Goal: Information Seeking & Learning: Learn about a topic

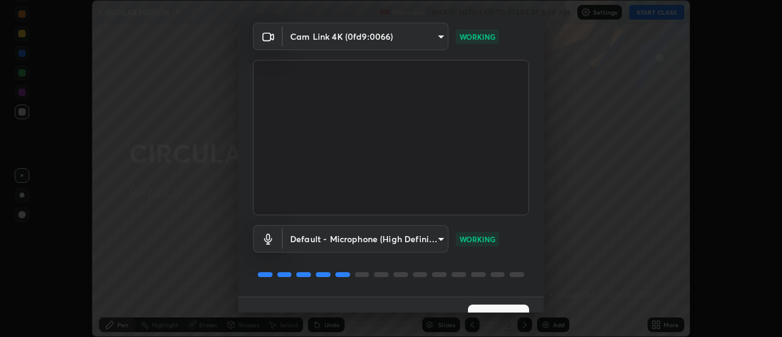
scroll to position [64, 0]
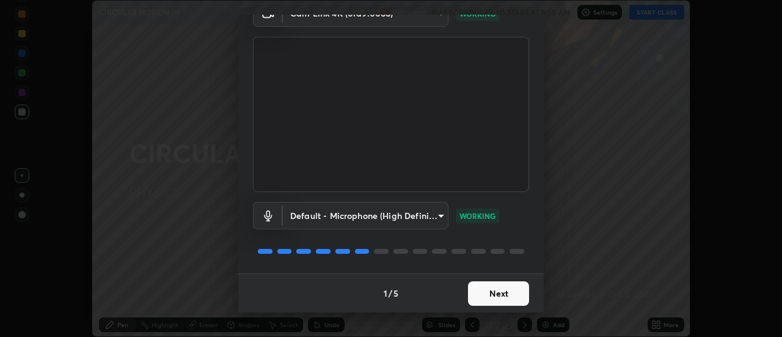
click at [505, 294] on button "Next" at bounding box center [498, 293] width 61 height 24
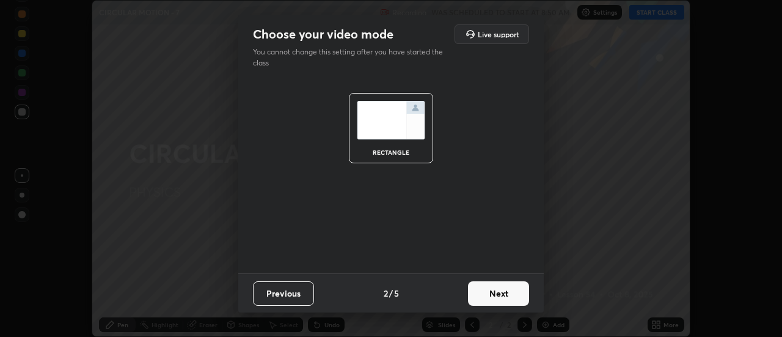
scroll to position [0, 0]
click at [510, 290] on button "Next" at bounding box center [498, 293] width 61 height 24
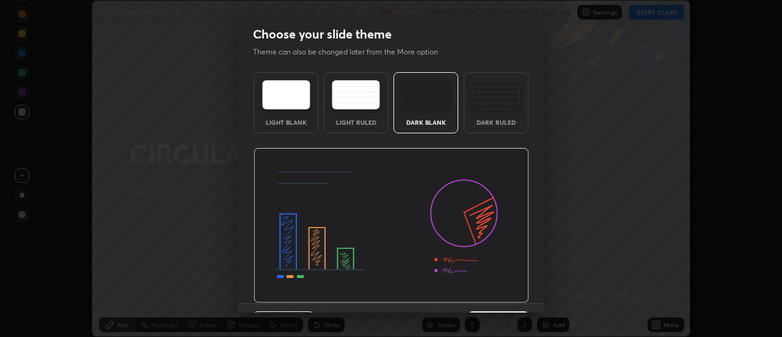
scroll to position [30, 0]
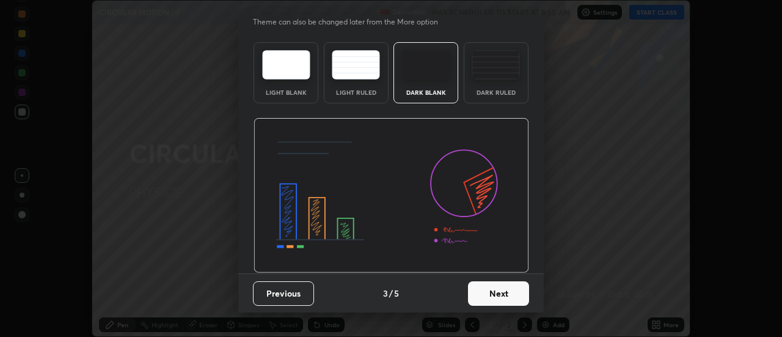
click at [505, 282] on button "Next" at bounding box center [498, 293] width 61 height 24
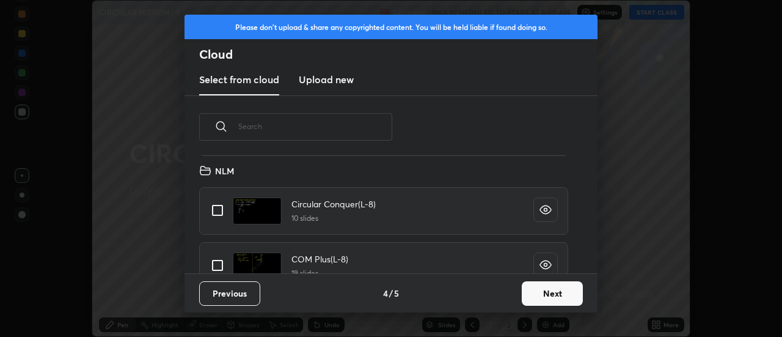
scroll to position [612, 0]
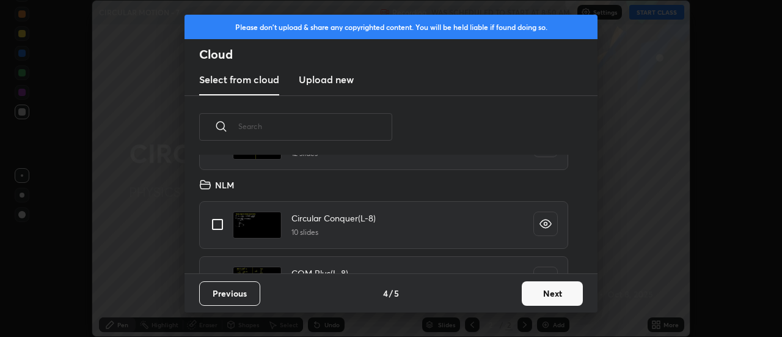
click at [219, 226] on input "grid" at bounding box center [218, 224] width 26 height 26
checkbox input "true"
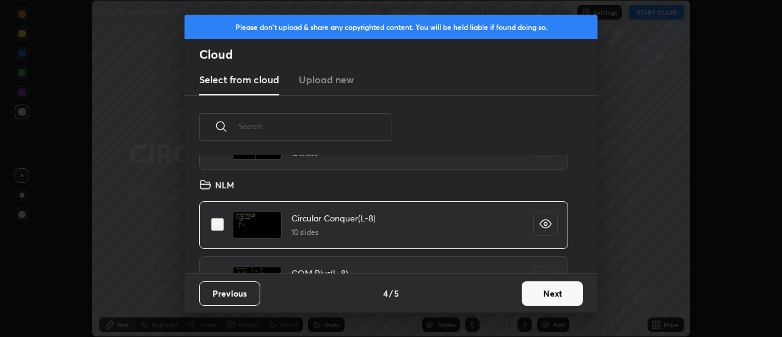
click at [551, 285] on button "Next" at bounding box center [552, 293] width 61 height 24
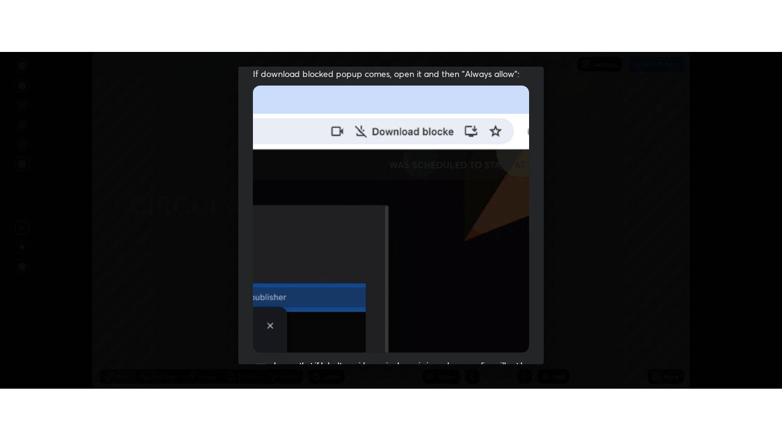
scroll to position [314, 0]
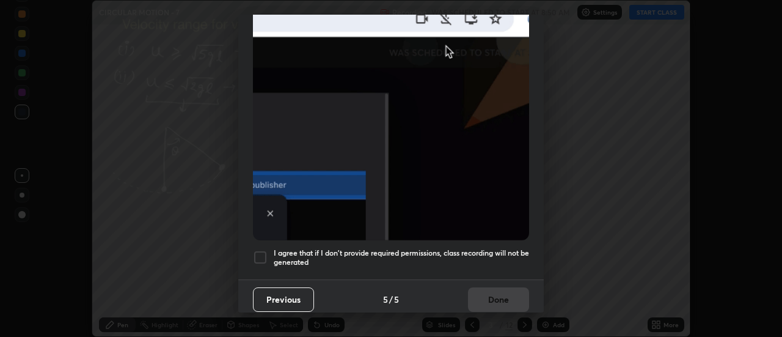
click at [261, 253] on div at bounding box center [260, 257] width 15 height 15
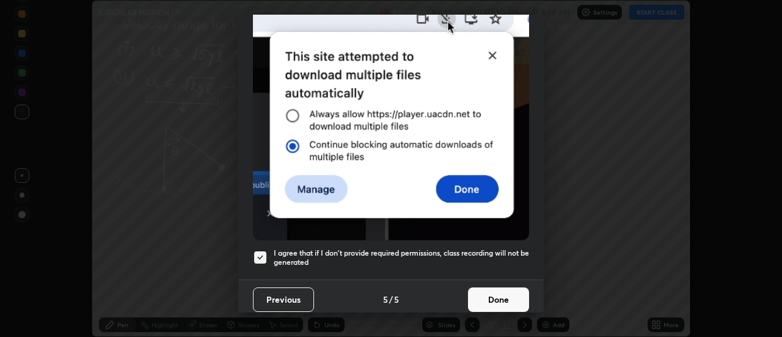
click at [500, 291] on button "Done" at bounding box center [498, 299] width 61 height 24
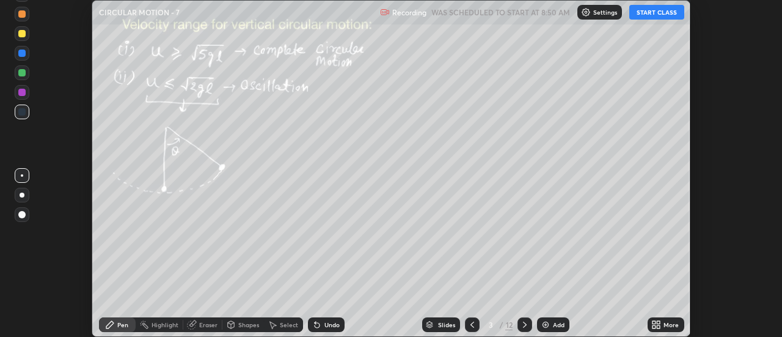
click at [472, 325] on icon at bounding box center [473, 325] width 10 height 10
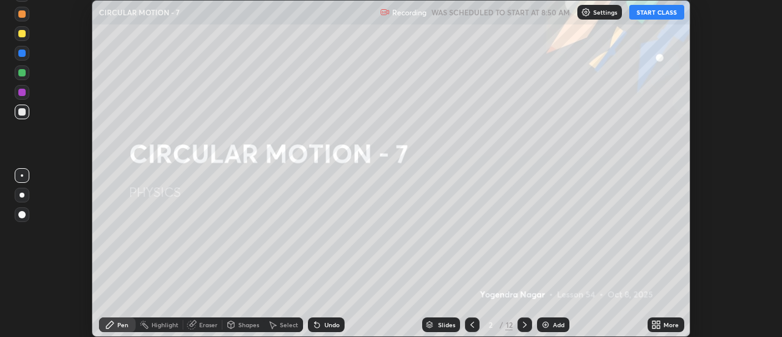
click at [663, 10] on button "START CLASS" at bounding box center [657, 12] width 55 height 15
click at [655, 326] on icon at bounding box center [654, 326] width 3 height 3
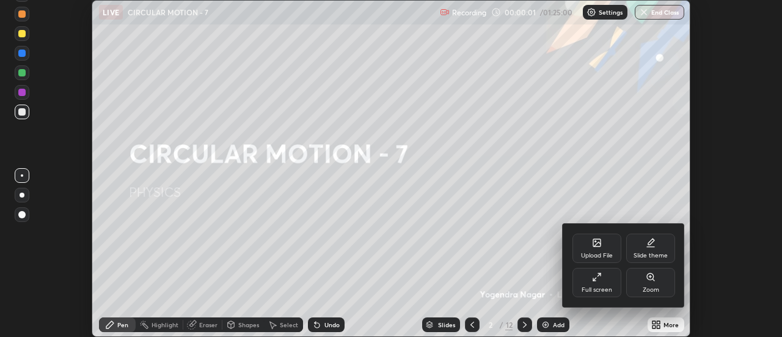
click at [615, 288] on div "Full screen" at bounding box center [597, 282] width 49 height 29
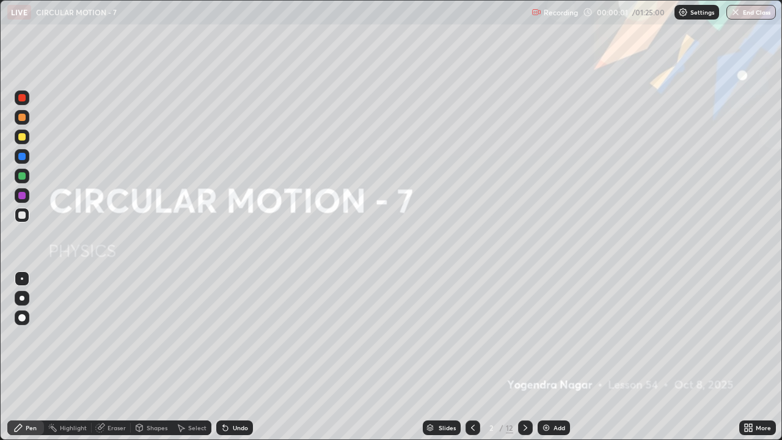
scroll to position [440, 782]
click at [557, 336] on div "Add" at bounding box center [560, 428] width 12 height 6
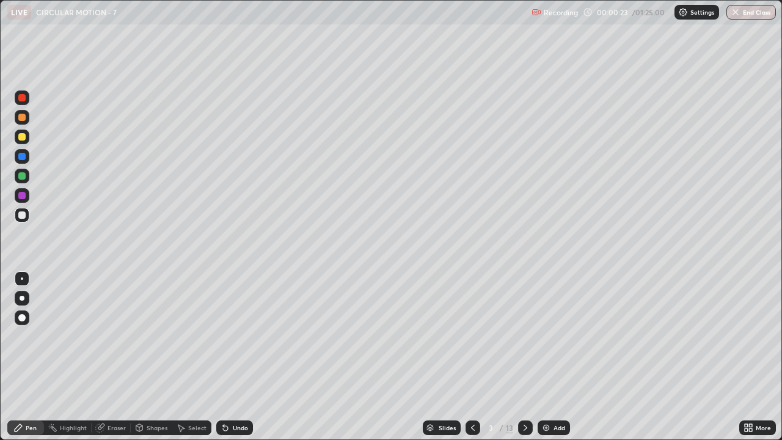
click at [26, 301] on div at bounding box center [22, 298] width 15 height 15
click at [29, 119] on div at bounding box center [22, 117] width 15 height 15
click at [562, 336] on div "Add" at bounding box center [560, 428] width 12 height 6
click at [26, 214] on div at bounding box center [22, 215] width 15 height 15
click at [82, 336] on div "Highlight" at bounding box center [73, 428] width 27 height 6
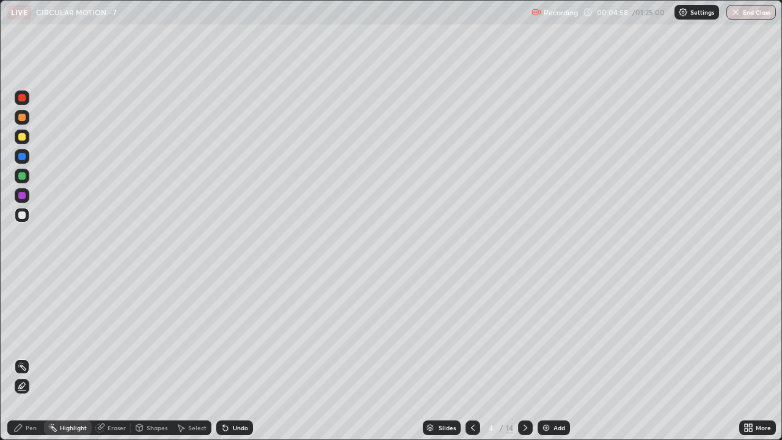
click at [28, 336] on div at bounding box center [22, 386] width 15 height 15
click at [34, 336] on div "Pen" at bounding box center [25, 428] width 37 height 15
click at [524, 336] on icon at bounding box center [526, 428] width 10 height 10
click at [20, 139] on div at bounding box center [21, 136] width 7 height 7
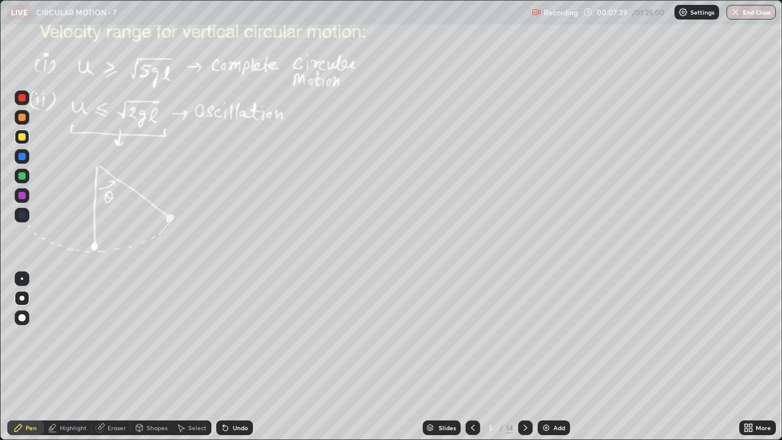
click at [37, 336] on div "Pen" at bounding box center [25, 428] width 37 height 15
click at [240, 336] on div "Undo" at bounding box center [240, 428] width 15 height 6
click at [249, 336] on div "Undo" at bounding box center [234, 428] width 37 height 15
click at [244, 336] on div "Undo" at bounding box center [240, 428] width 15 height 6
click at [80, 336] on div "Highlight" at bounding box center [73, 428] width 27 height 6
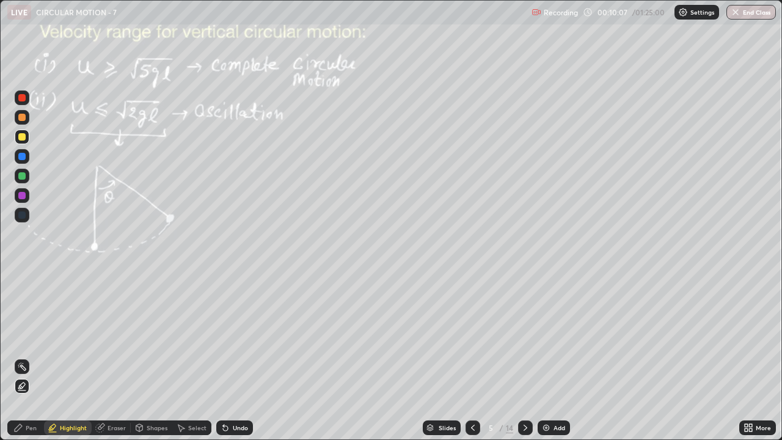
click at [23, 117] on div at bounding box center [21, 117] width 7 height 7
click at [30, 336] on div "Pen" at bounding box center [25, 428] width 37 height 15
click at [240, 336] on div "Undo" at bounding box center [240, 428] width 15 height 6
click at [524, 336] on icon at bounding box center [526, 428] width 10 height 10
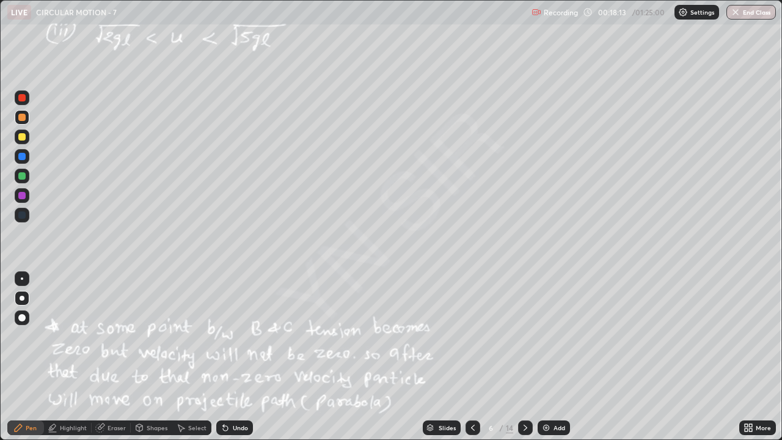
click at [240, 336] on div "Undo" at bounding box center [240, 428] width 15 height 6
click at [238, 336] on div "Undo" at bounding box center [240, 428] width 15 height 6
click at [237, 336] on div "Undo" at bounding box center [240, 428] width 15 height 6
click at [21, 139] on div at bounding box center [21, 136] width 7 height 7
click at [22, 138] on div at bounding box center [21, 136] width 7 height 7
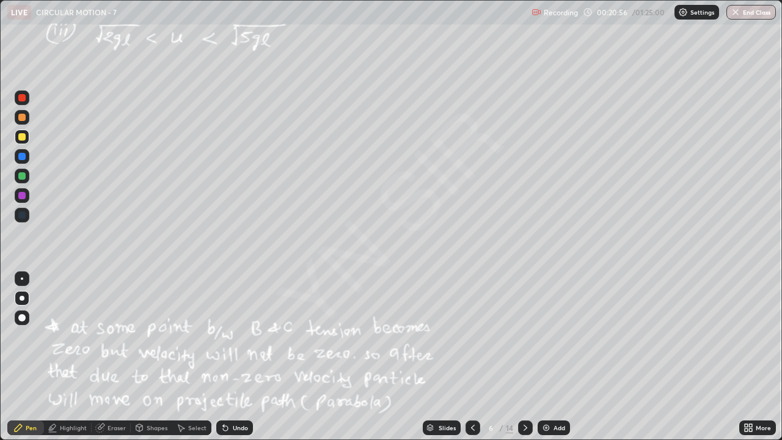
click at [243, 336] on div "Undo" at bounding box center [240, 428] width 15 height 6
click at [560, 336] on div "Add" at bounding box center [560, 428] width 12 height 6
click at [28, 216] on div at bounding box center [22, 215] width 15 height 15
click at [244, 336] on div "Undo" at bounding box center [240, 428] width 15 height 6
click at [242, 336] on div "Undo" at bounding box center [234, 428] width 37 height 15
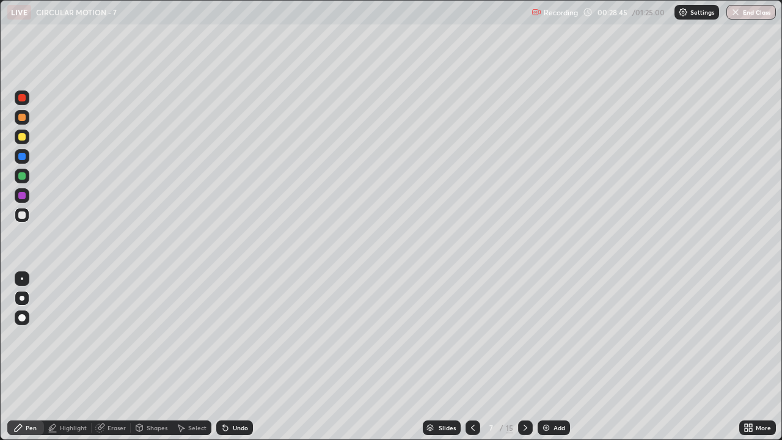
click at [238, 336] on div "Undo" at bounding box center [240, 428] width 15 height 6
click at [246, 336] on div "Undo" at bounding box center [234, 428] width 37 height 15
click at [244, 336] on div "Undo" at bounding box center [240, 428] width 15 height 6
click at [243, 336] on div "Undo" at bounding box center [240, 428] width 15 height 6
click at [241, 336] on div "Undo" at bounding box center [240, 428] width 15 height 6
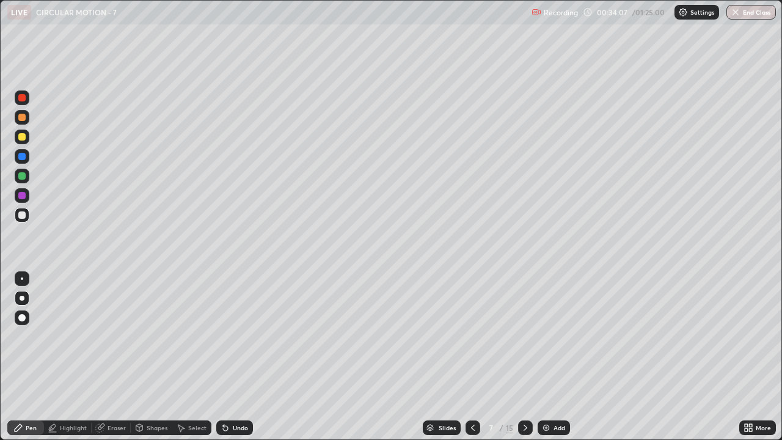
click at [224, 336] on icon at bounding box center [225, 428] width 5 height 5
click at [242, 336] on div "Undo" at bounding box center [234, 428] width 37 height 15
click at [240, 336] on div "Undo" at bounding box center [234, 428] width 37 height 15
click at [239, 336] on div "Undo" at bounding box center [234, 428] width 37 height 15
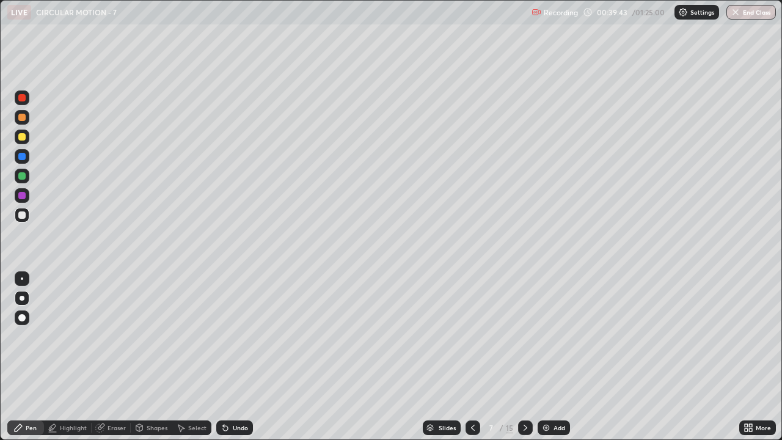
click at [240, 336] on div "Undo" at bounding box center [234, 428] width 37 height 15
click at [248, 336] on div "Undo" at bounding box center [234, 428] width 37 height 15
click at [524, 336] on icon at bounding box center [526, 428] width 10 height 10
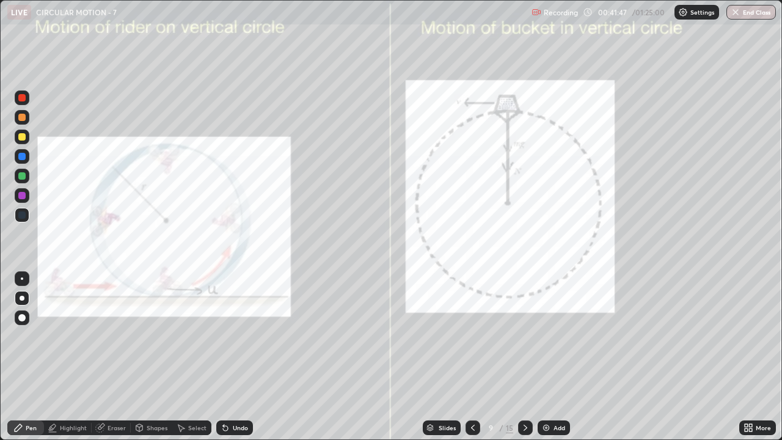
click at [524, 336] on icon at bounding box center [526, 428] width 10 height 10
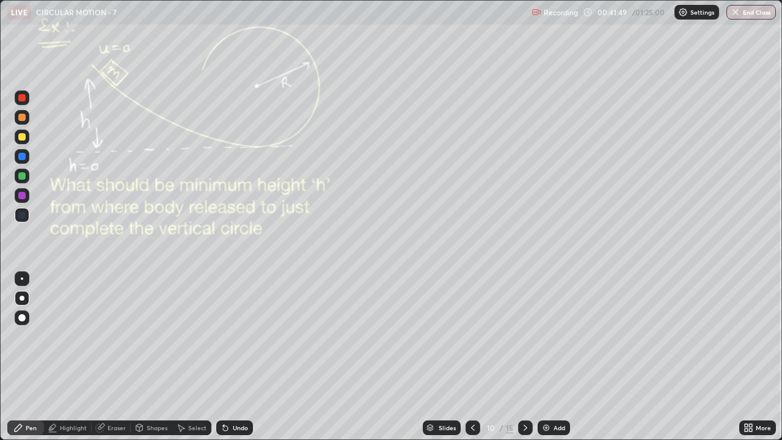
click at [523, 336] on icon at bounding box center [526, 428] width 10 height 10
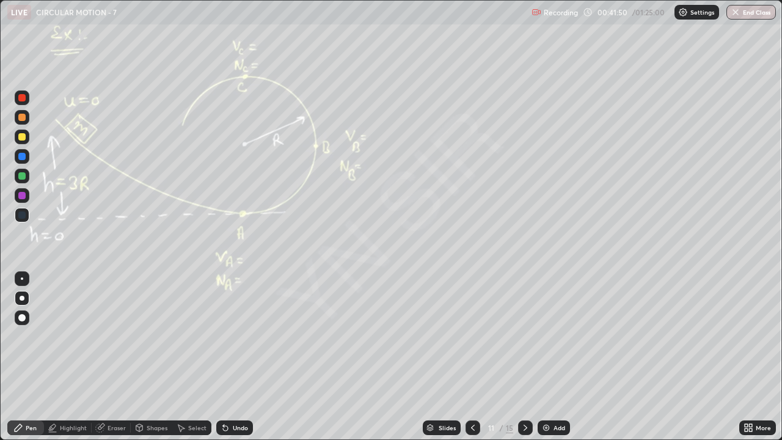
click at [523, 336] on icon at bounding box center [526, 428] width 10 height 10
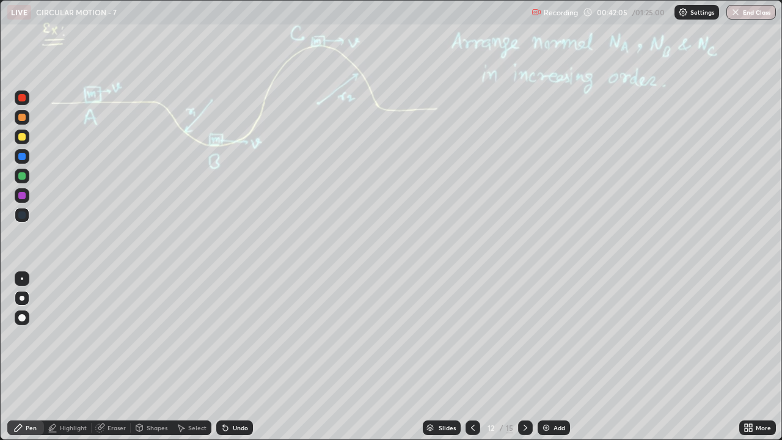
click at [20, 138] on div at bounding box center [21, 136] width 7 height 7
click at [195, 336] on div "Select" at bounding box center [191, 428] width 39 height 15
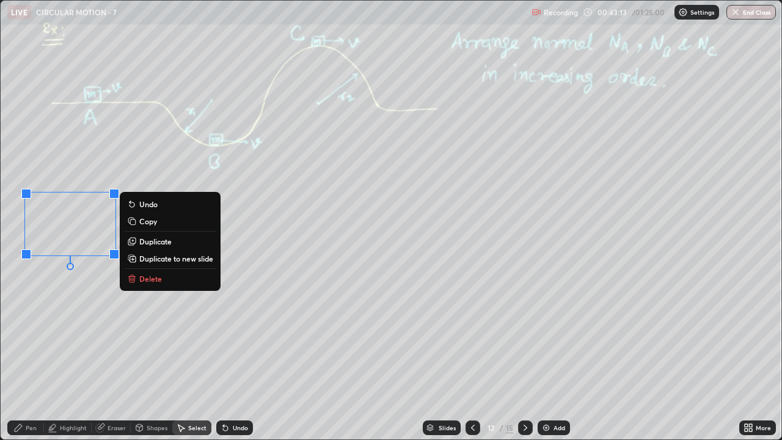
click at [161, 336] on div "0 ° Undo Copy Duplicate Duplicate to new slide Delete" at bounding box center [391, 220] width 781 height 439
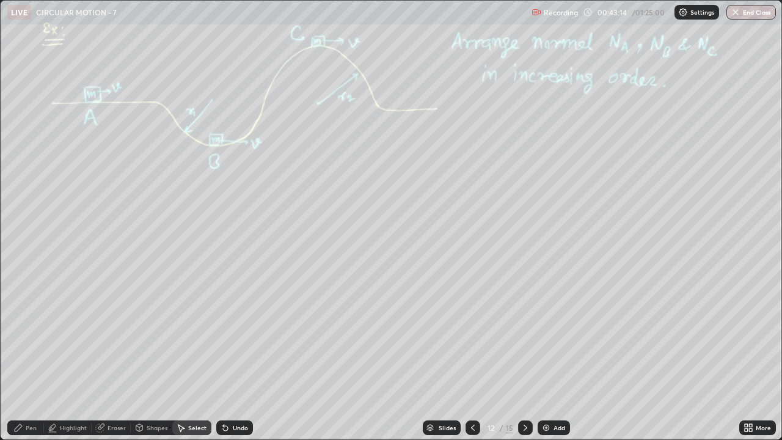
click at [23, 336] on div "Pen" at bounding box center [25, 428] width 37 height 15
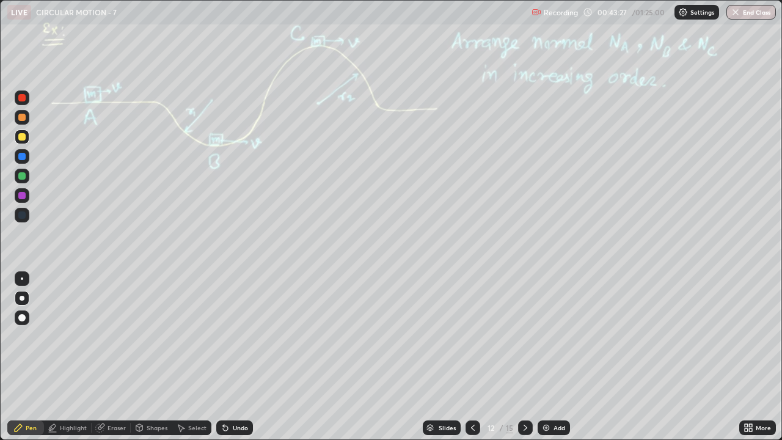
click at [68, 336] on div "Highlight" at bounding box center [73, 428] width 27 height 6
click at [34, 336] on div "Pen" at bounding box center [31, 428] width 11 height 6
click at [22, 118] on div at bounding box center [21, 117] width 7 height 7
click at [86, 336] on div "Highlight" at bounding box center [68, 428] width 48 height 15
click at [39, 336] on div "Pen" at bounding box center [25, 428] width 37 height 15
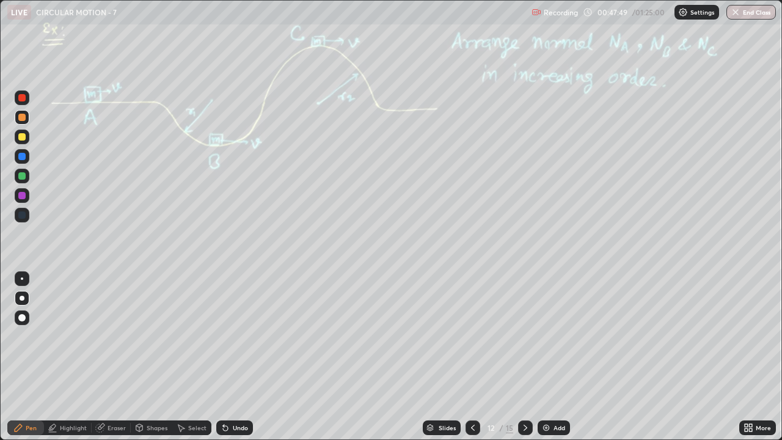
click at [116, 336] on div "Eraser" at bounding box center [117, 428] width 18 height 6
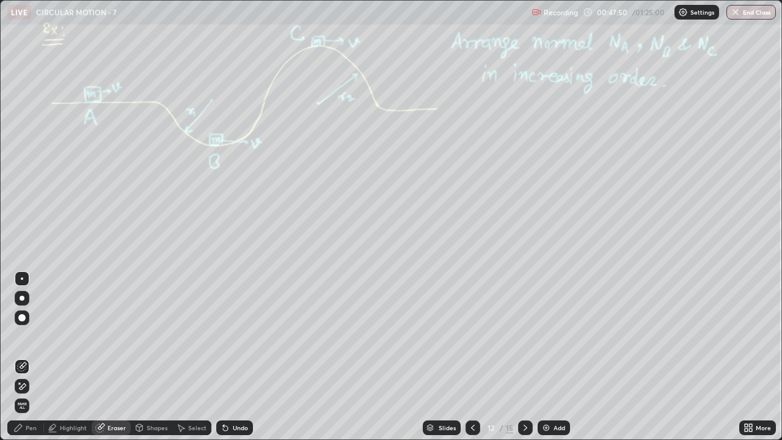
click at [79, 336] on div "Highlight" at bounding box center [73, 428] width 27 height 6
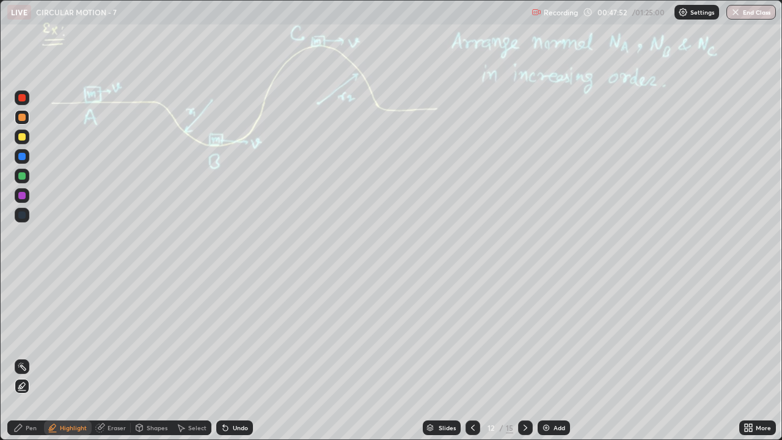
click at [25, 138] on div at bounding box center [21, 136] width 7 height 7
click at [35, 336] on div "Pen" at bounding box center [31, 428] width 11 height 6
click at [471, 336] on icon at bounding box center [473, 428] width 10 height 10
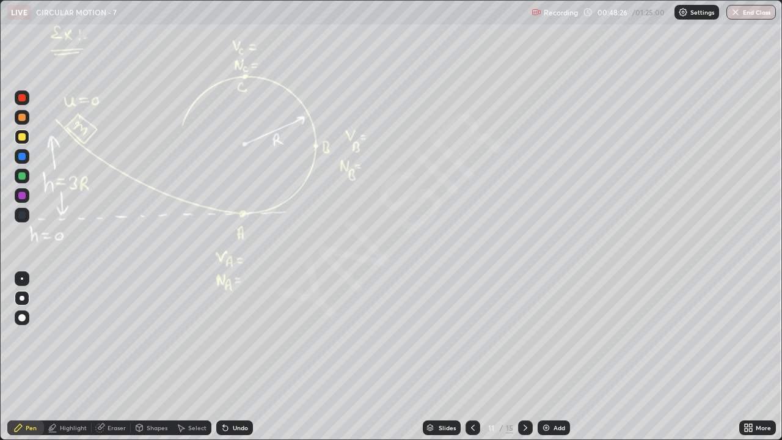
click at [474, 336] on icon at bounding box center [473, 428] width 10 height 10
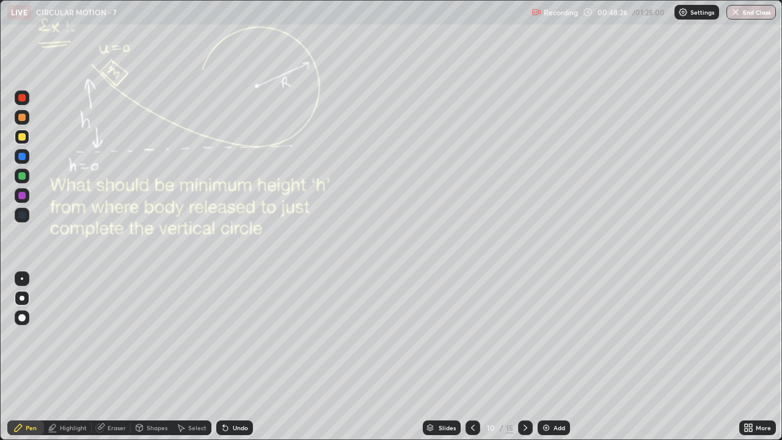
click at [473, 336] on icon at bounding box center [473, 428] width 10 height 10
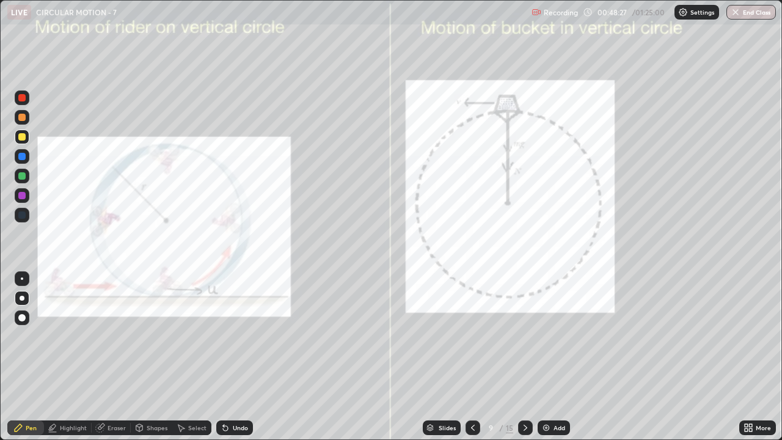
click at [471, 336] on icon at bounding box center [473, 428] width 10 height 10
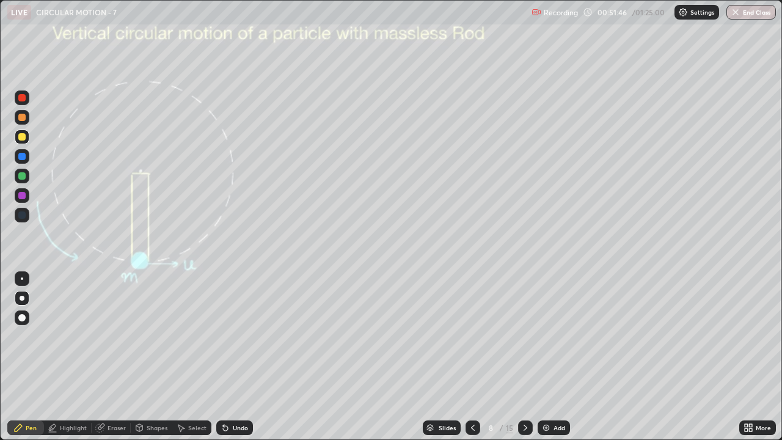
click at [237, 336] on div "Undo" at bounding box center [234, 428] width 37 height 15
click at [524, 336] on icon at bounding box center [526, 428] width 10 height 10
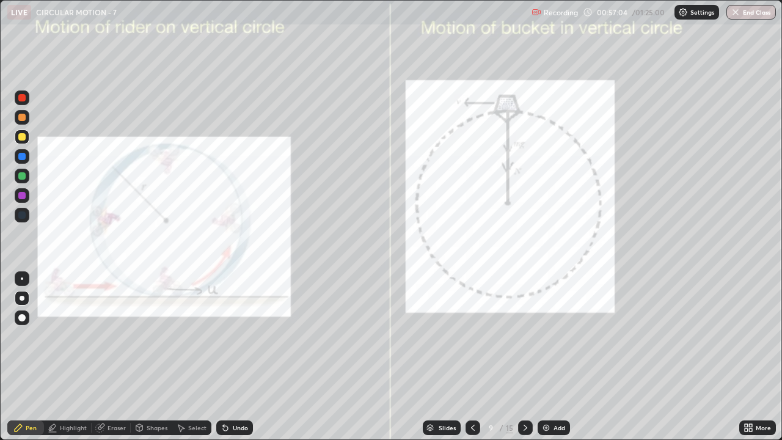
click at [28, 119] on div at bounding box center [22, 117] width 15 height 15
click at [235, 336] on div "Undo" at bounding box center [234, 428] width 37 height 15
click at [239, 336] on div "Undo" at bounding box center [240, 428] width 15 height 6
click at [23, 175] on div at bounding box center [21, 175] width 7 height 7
click at [249, 336] on div "Undo" at bounding box center [234, 428] width 37 height 15
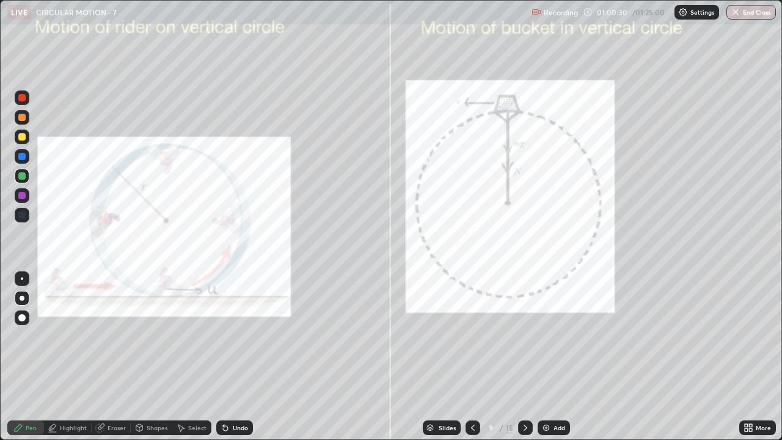
click at [244, 336] on div "Undo" at bounding box center [240, 428] width 15 height 6
click at [233, 336] on div "Undo" at bounding box center [234, 428] width 37 height 15
click at [526, 336] on icon at bounding box center [526, 428] width 10 height 10
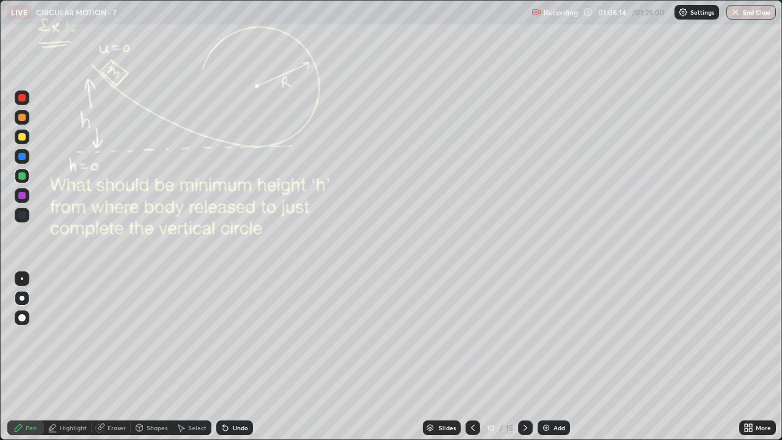
click at [78, 336] on div "Highlight" at bounding box center [73, 428] width 27 height 6
click at [33, 336] on div "Pen" at bounding box center [31, 428] width 11 height 6
click at [28, 120] on div at bounding box center [22, 117] width 15 height 15
click at [525, 336] on icon at bounding box center [526, 428] width 4 height 6
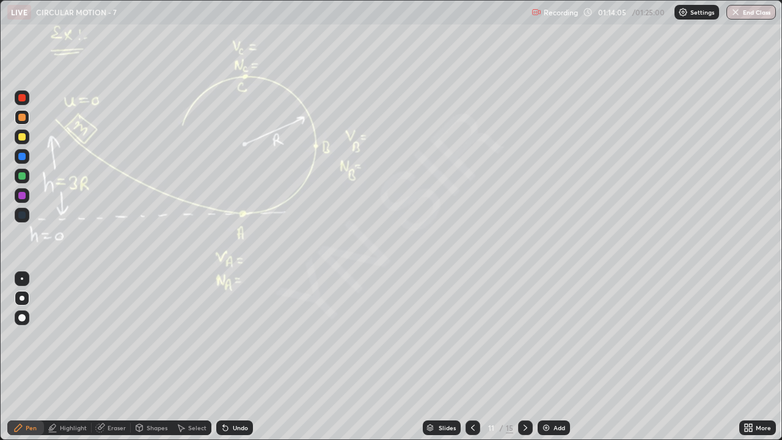
click at [244, 336] on div "Undo" at bounding box center [234, 428] width 37 height 15
click at [239, 336] on div "Undo" at bounding box center [234, 428] width 37 height 15
click at [121, 336] on div "Eraser" at bounding box center [117, 428] width 18 height 6
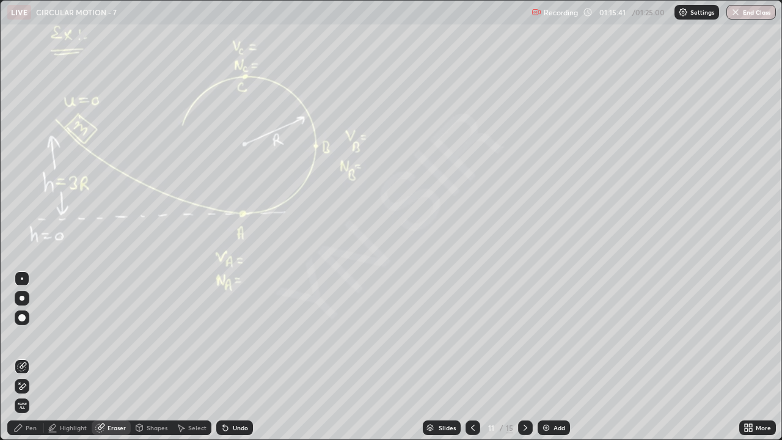
click at [35, 336] on div "Pen" at bounding box center [31, 428] width 11 height 6
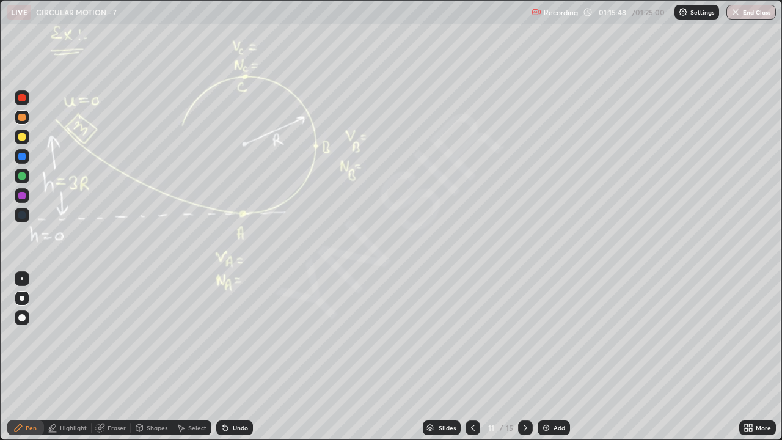
click at [524, 336] on icon at bounding box center [526, 428] width 10 height 10
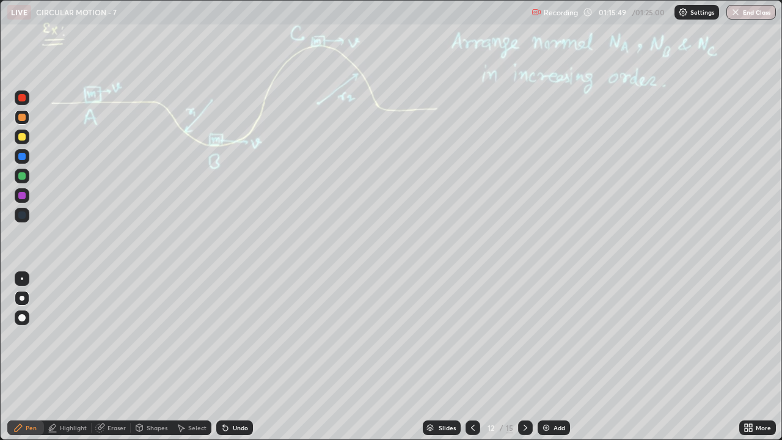
click at [524, 336] on icon at bounding box center [526, 428] width 10 height 10
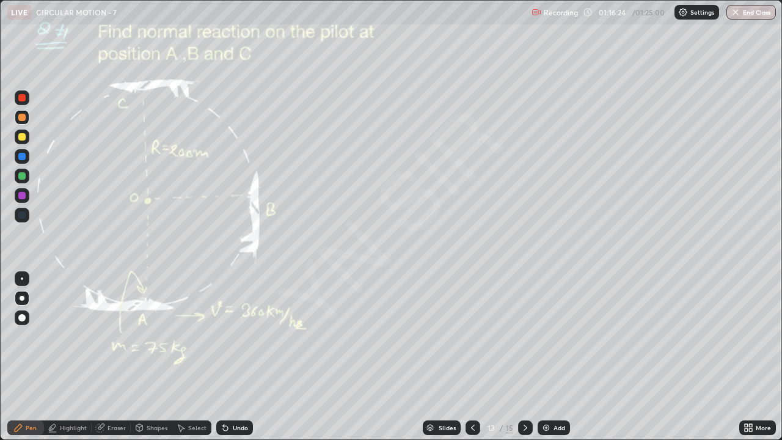
click at [472, 336] on icon at bounding box center [473, 428] width 10 height 10
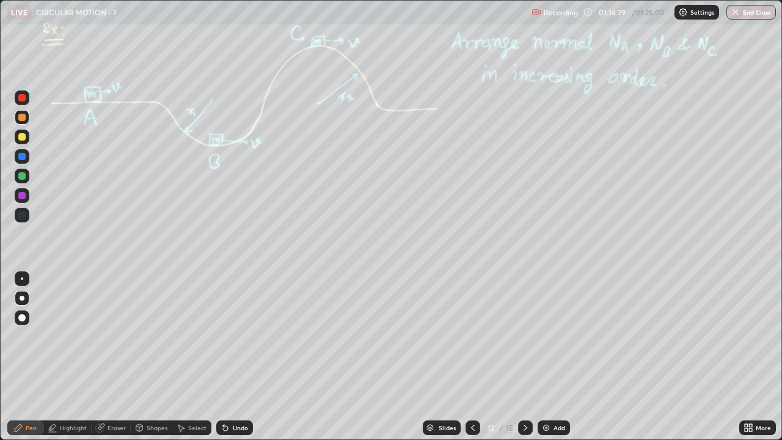
click at [525, 336] on icon at bounding box center [526, 428] width 10 height 10
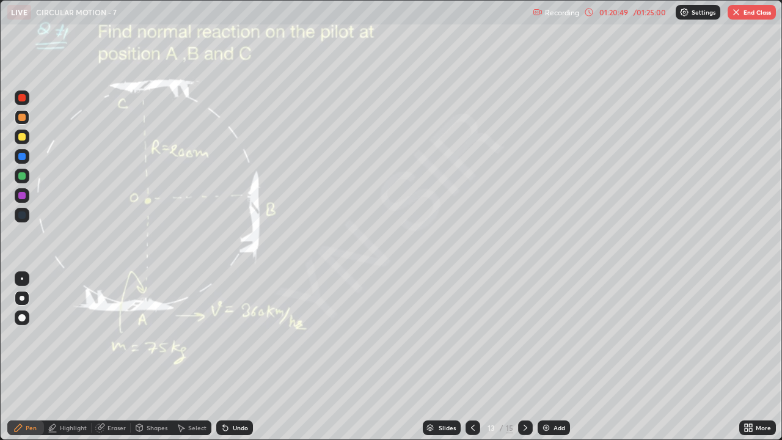
click at [473, 336] on icon at bounding box center [473, 428] width 10 height 10
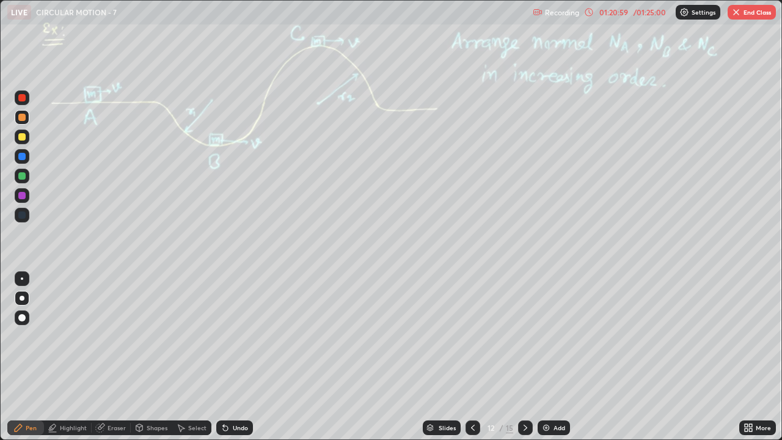
click at [524, 336] on icon at bounding box center [526, 428] width 10 height 10
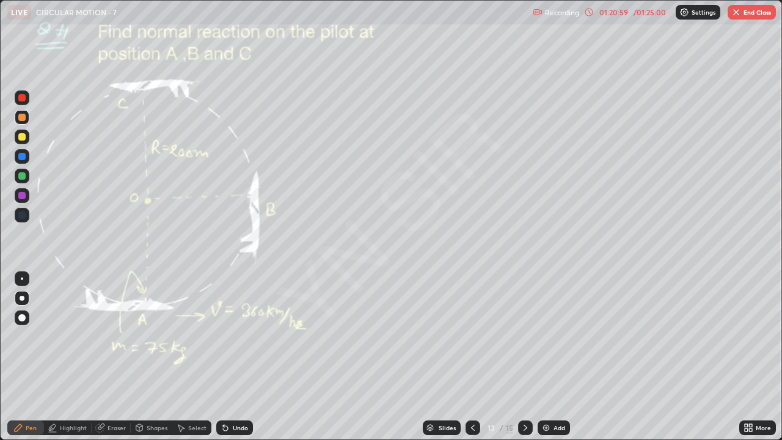
click at [525, 336] on icon at bounding box center [526, 428] width 10 height 10
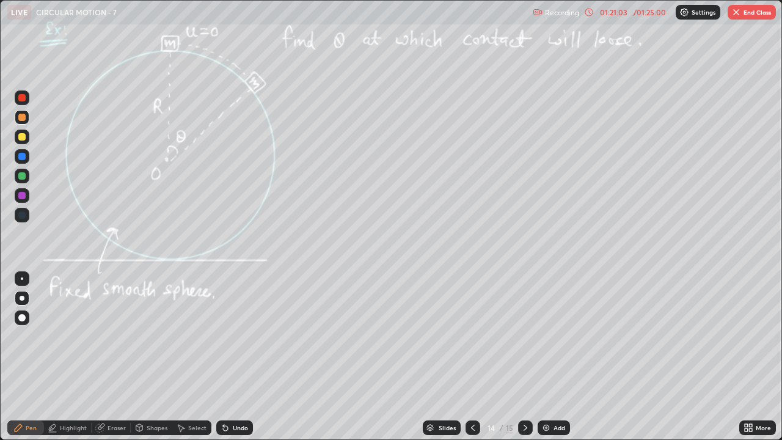
click at [472, 336] on icon at bounding box center [473, 428] width 10 height 10
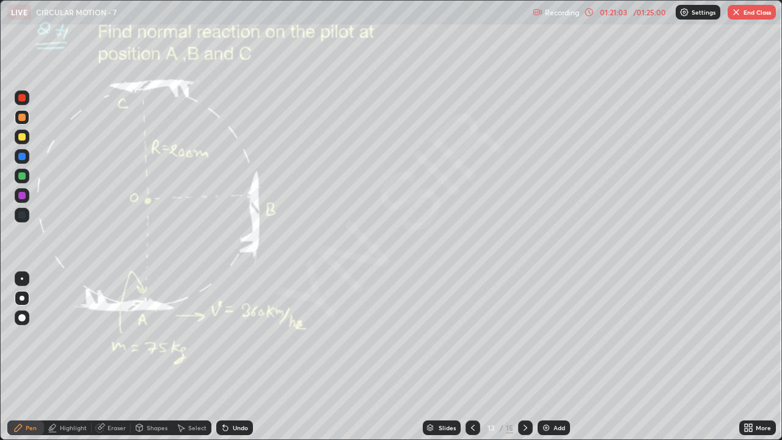
click at [471, 336] on icon at bounding box center [473, 428] width 10 height 10
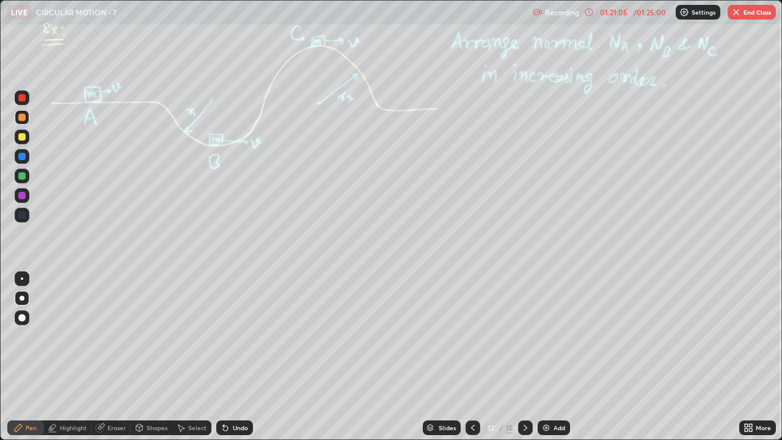
click at [473, 336] on div at bounding box center [473, 428] width 15 height 15
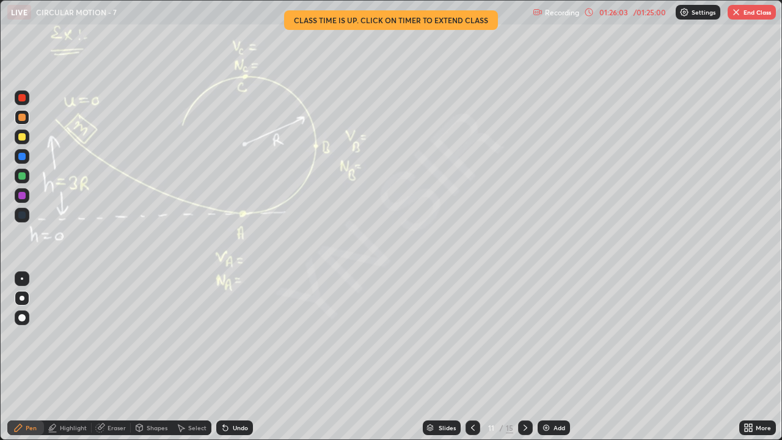
click at [738, 12] on img "button" at bounding box center [737, 12] width 10 height 10
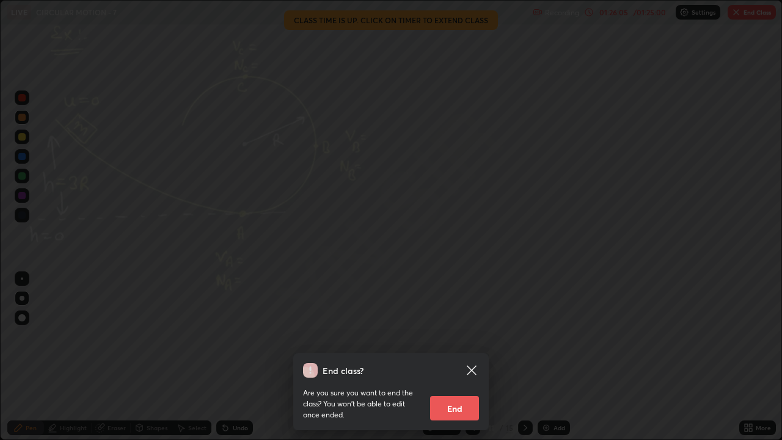
click at [463, 336] on button "End" at bounding box center [454, 408] width 49 height 24
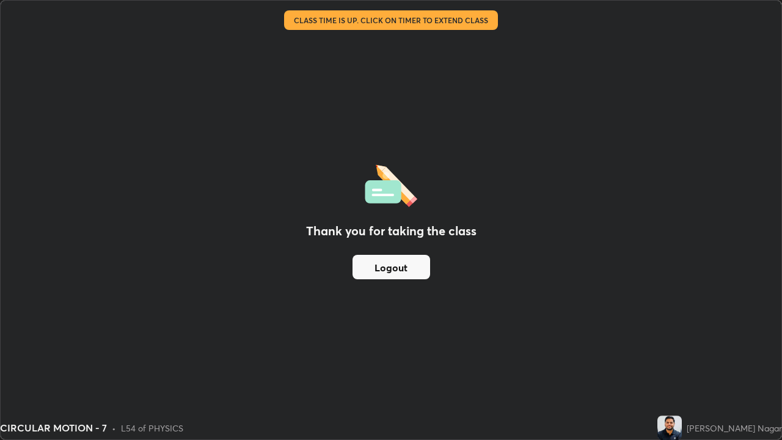
click at [413, 275] on button "Logout" at bounding box center [392, 267] width 78 height 24
click at [414, 272] on button "Logout" at bounding box center [392, 267] width 78 height 24
